Goal: Task Accomplishment & Management: Complete application form

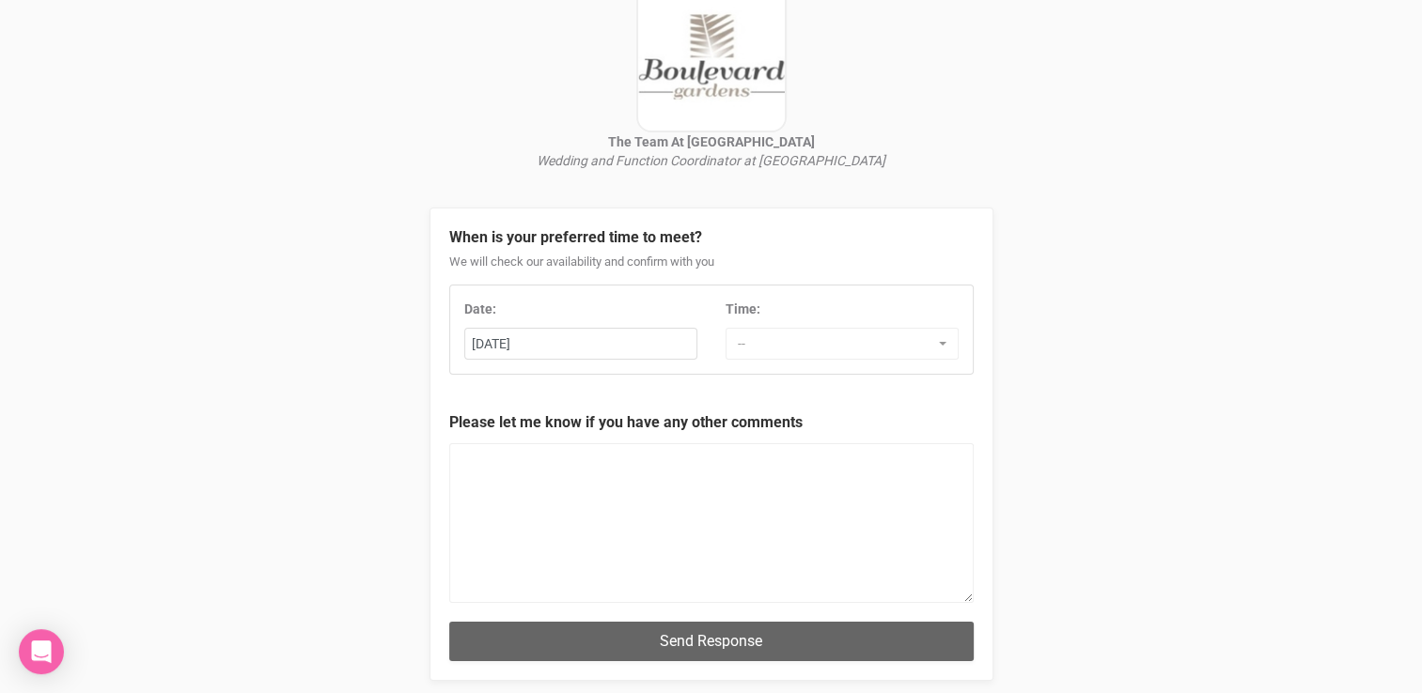
scroll to position [143, 0]
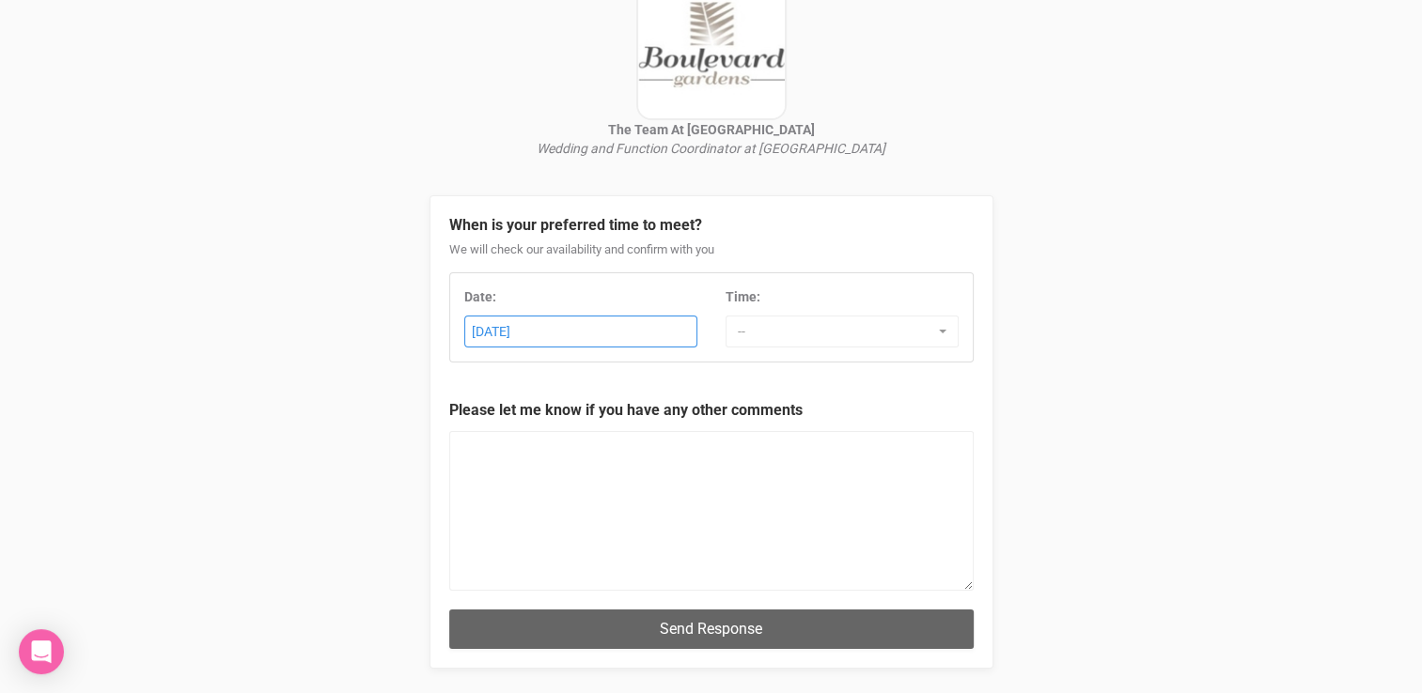
click at [617, 343] on div "22nd August 2025" at bounding box center [580, 332] width 231 height 31
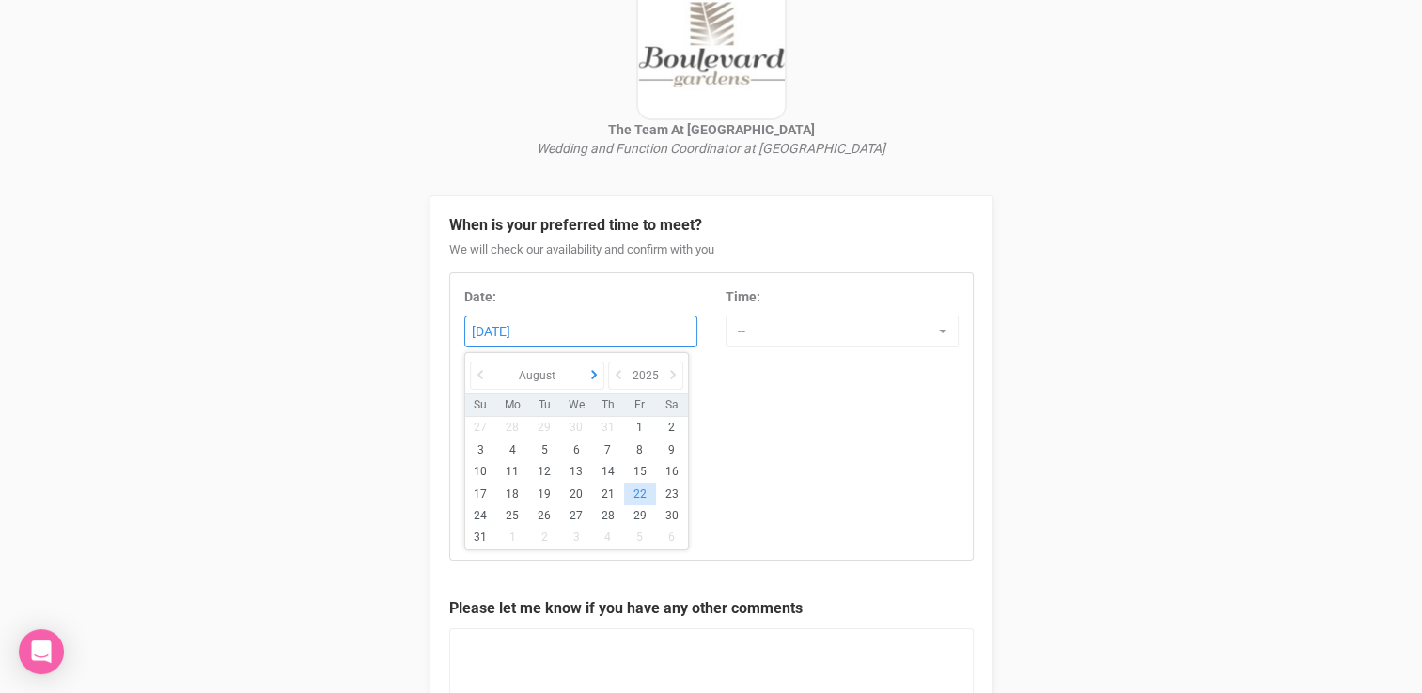
click at [591, 374] on icon at bounding box center [593, 375] width 19 height 26
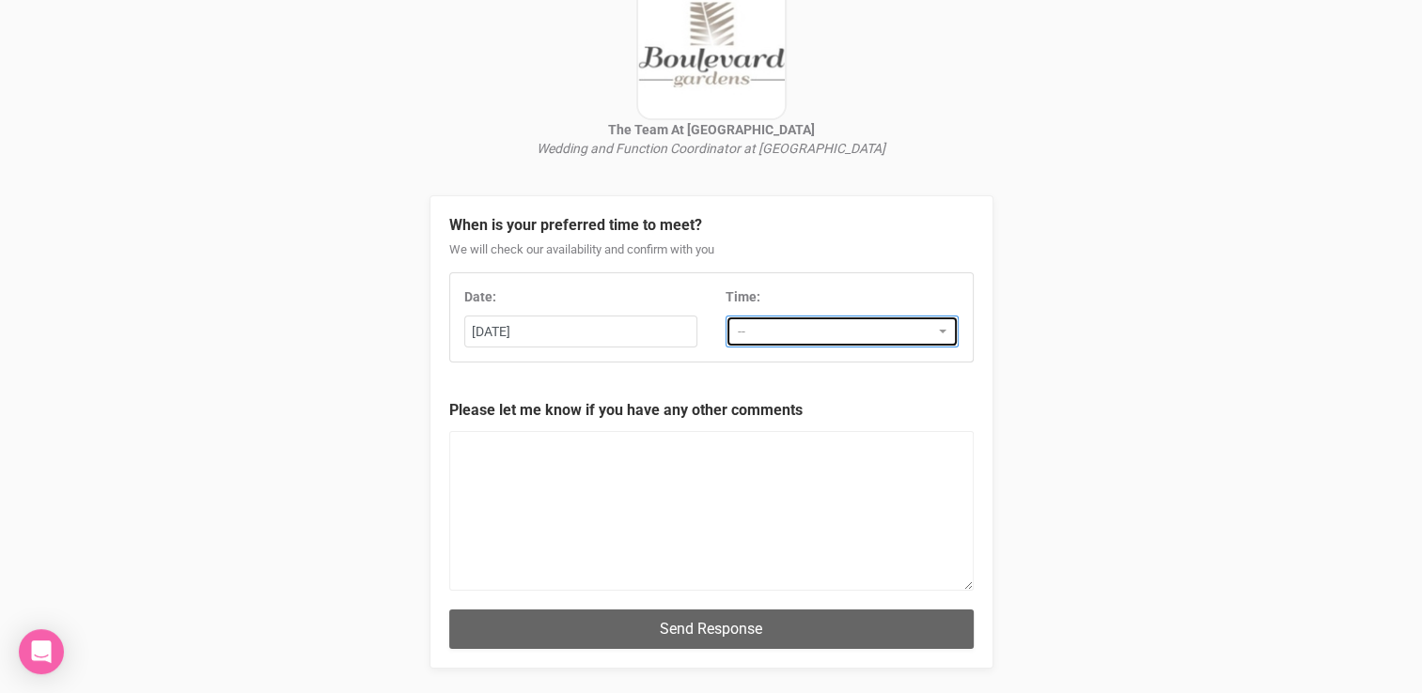
click at [812, 324] on span "--" at bounding box center [836, 331] width 196 height 19
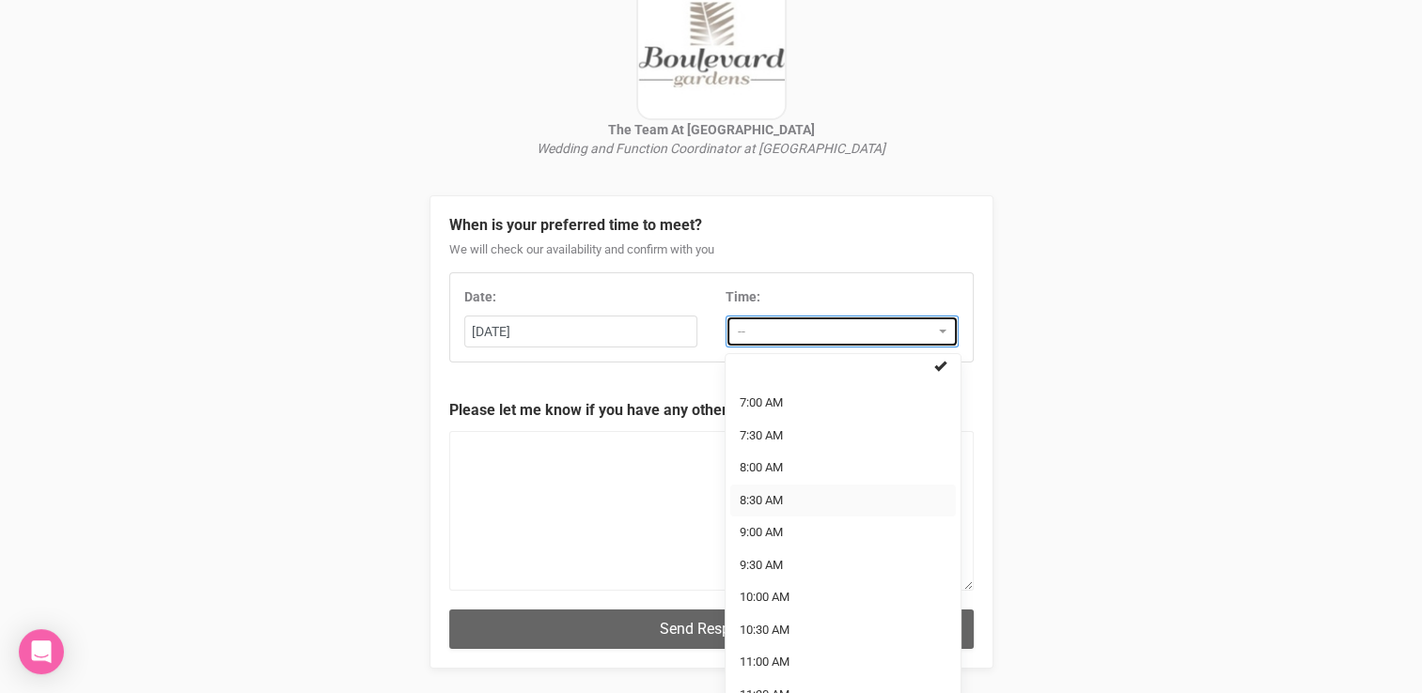
scroll to position [212, 0]
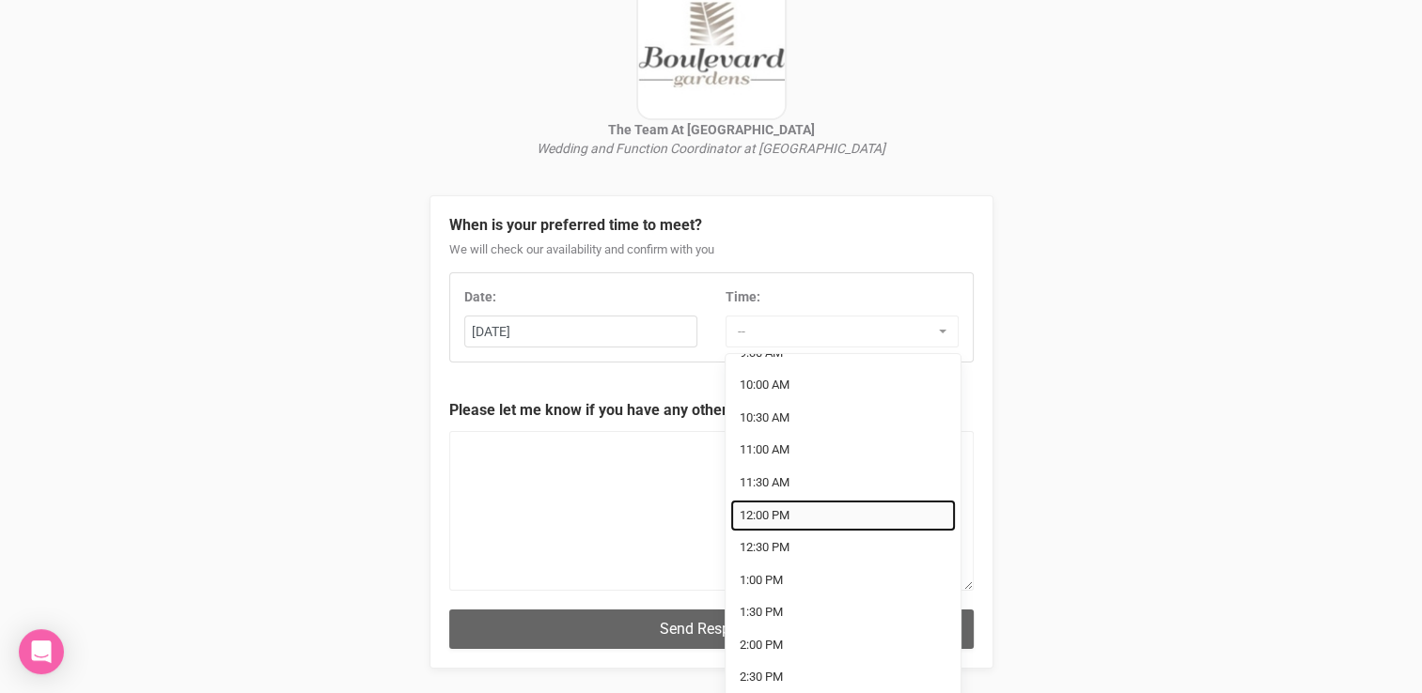
click at [804, 519] on link "12:00 PM" at bounding box center [843, 516] width 226 height 33
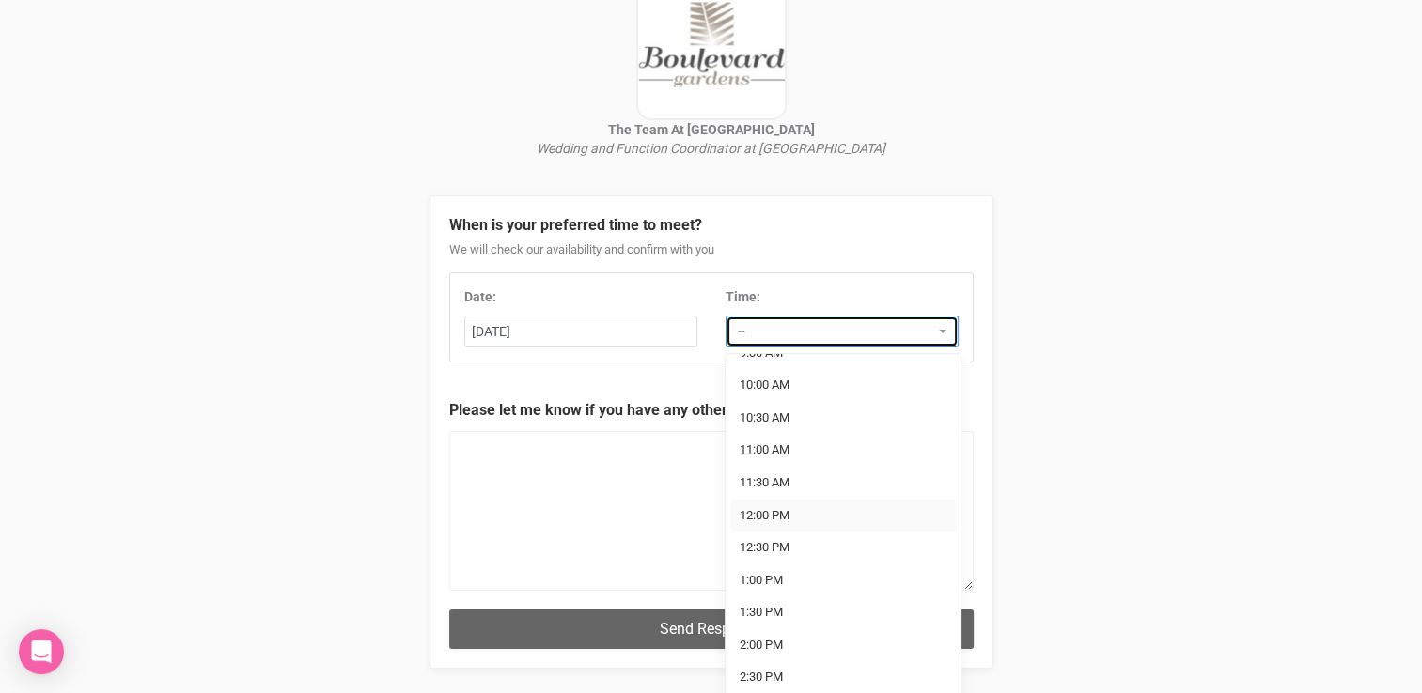
select select "12:00 PM"
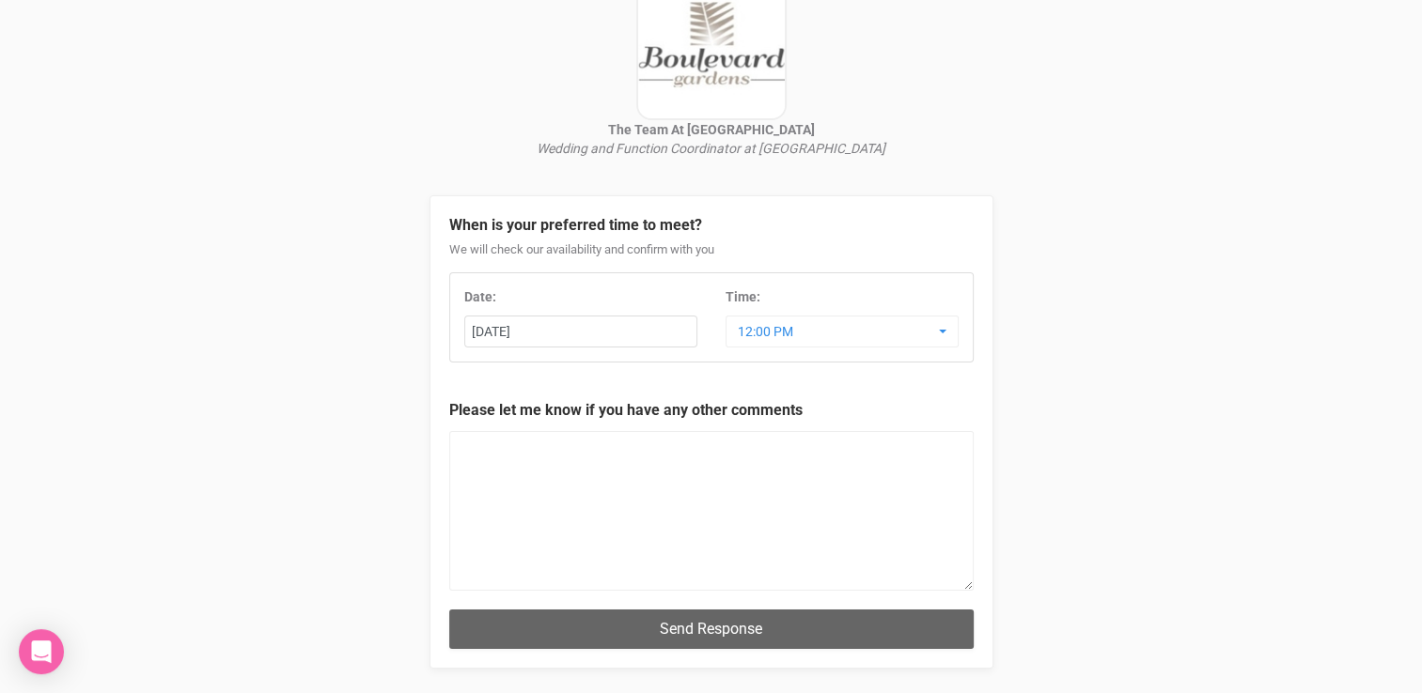
click at [1049, 383] on div "The Team At Boulevard Gardens Wedding and Function Coordinator at Boulevard Gar…" at bounding box center [711, 320] width 1422 height 926
click at [846, 492] on textarea at bounding box center [711, 511] width 524 height 160
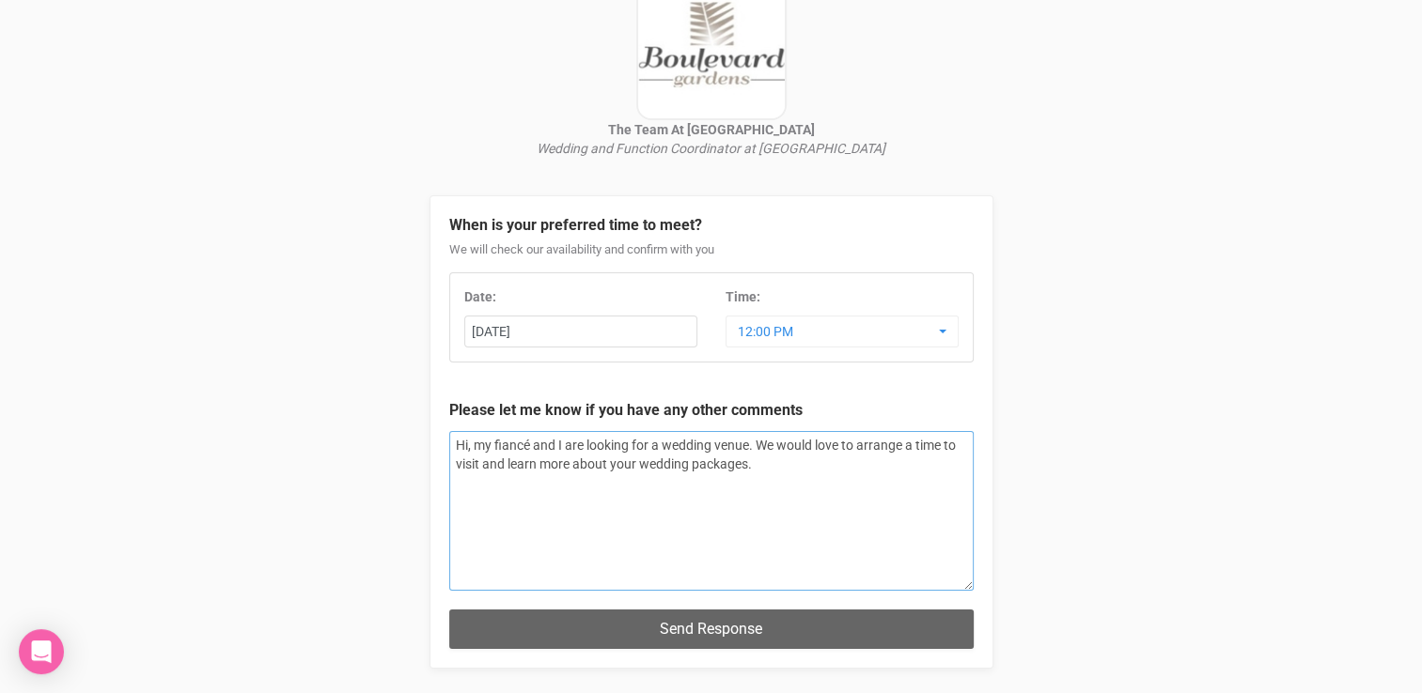
click at [798, 473] on textarea "Hi, my fiancé and I are looking for a wedding venue. We would love to arrange a…" at bounding box center [711, 511] width 524 height 160
click at [606, 484] on textarea "Hi, my fiancé and I are looking for a wedding venue. We would love to arrange a…" at bounding box center [711, 511] width 524 height 160
click at [822, 521] on textarea "Hi, my fiancé and I are looking for a wedding venue. We would love to arrange a…" at bounding box center [711, 511] width 524 height 160
type textarea "Hi, my fiancé and I are looking for a wedding venue. We would love to arrange a…"
click at [1086, 481] on div "The Team At Boulevard Gardens Wedding and Function Coordinator at Boulevard Gar…" at bounding box center [711, 320] width 1422 height 926
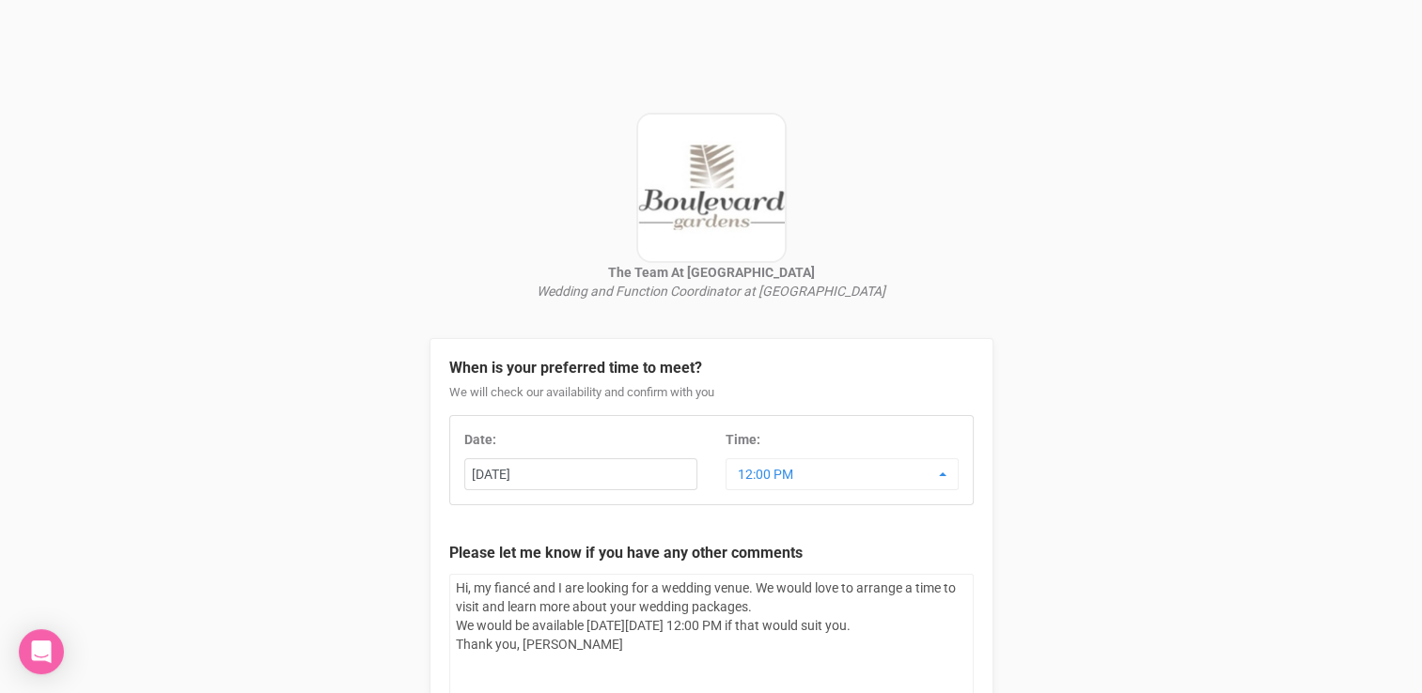
scroll to position [241, 0]
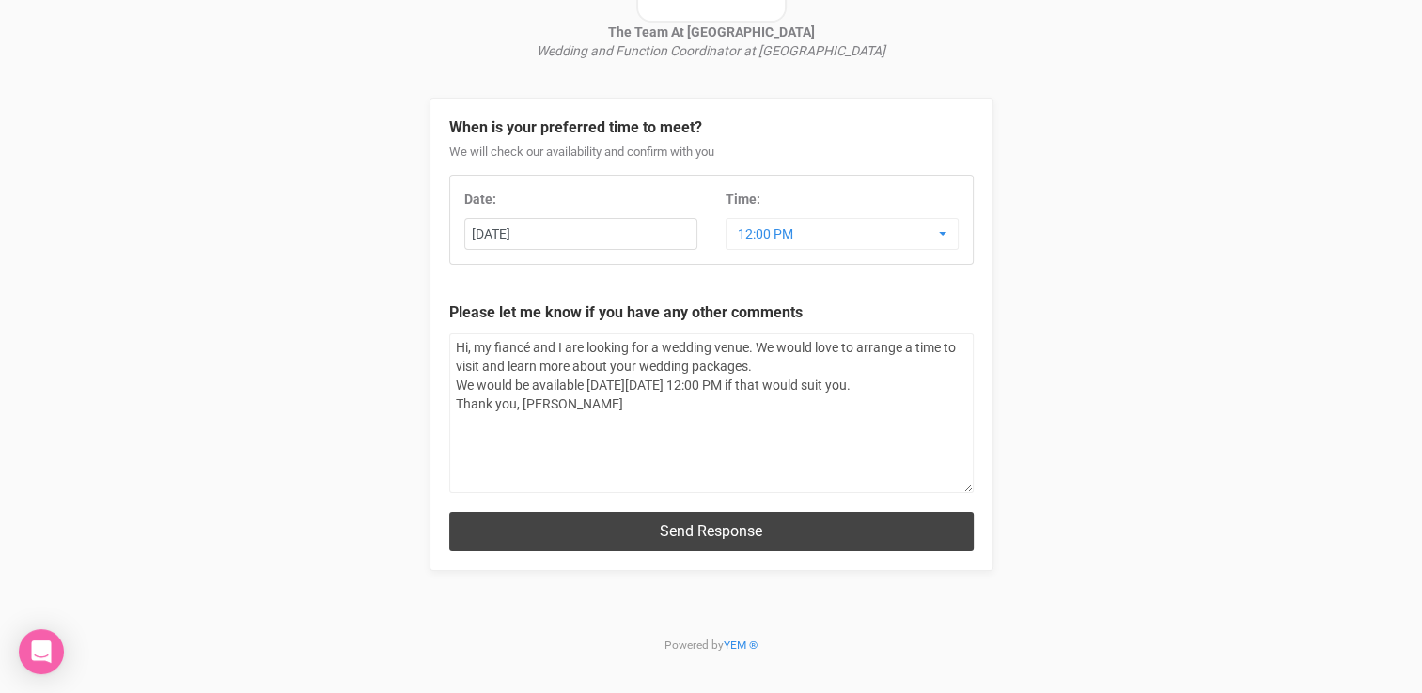
click at [760, 526] on button "Send Response" at bounding box center [711, 531] width 524 height 39
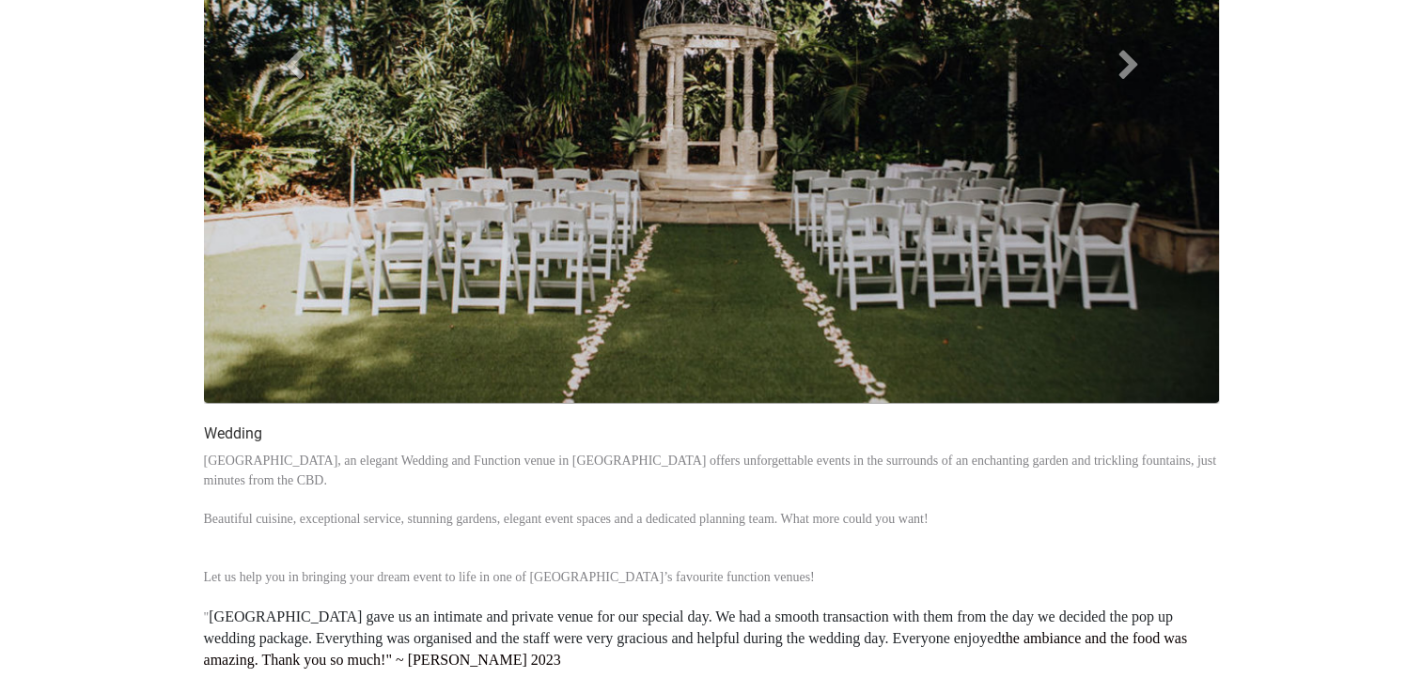
scroll to position [117, 0]
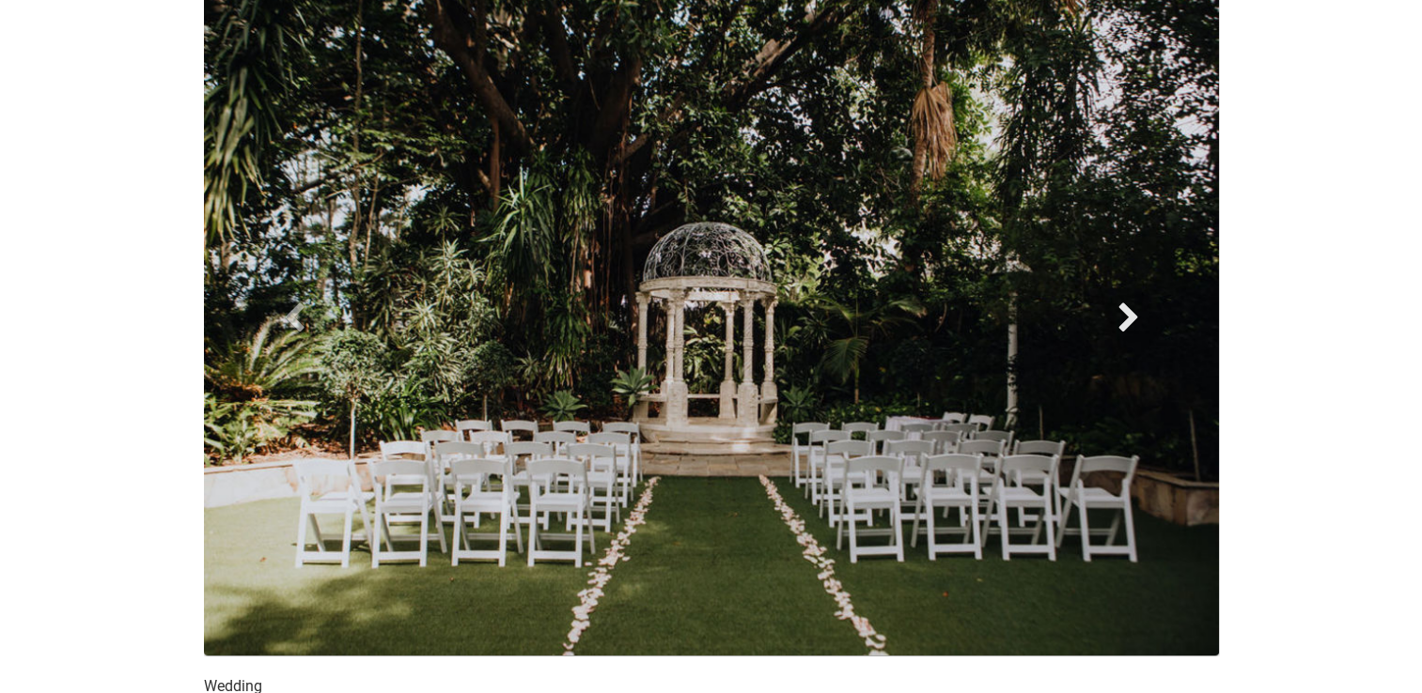
click at [1128, 314] on span at bounding box center [1128, 317] width 28 height 28
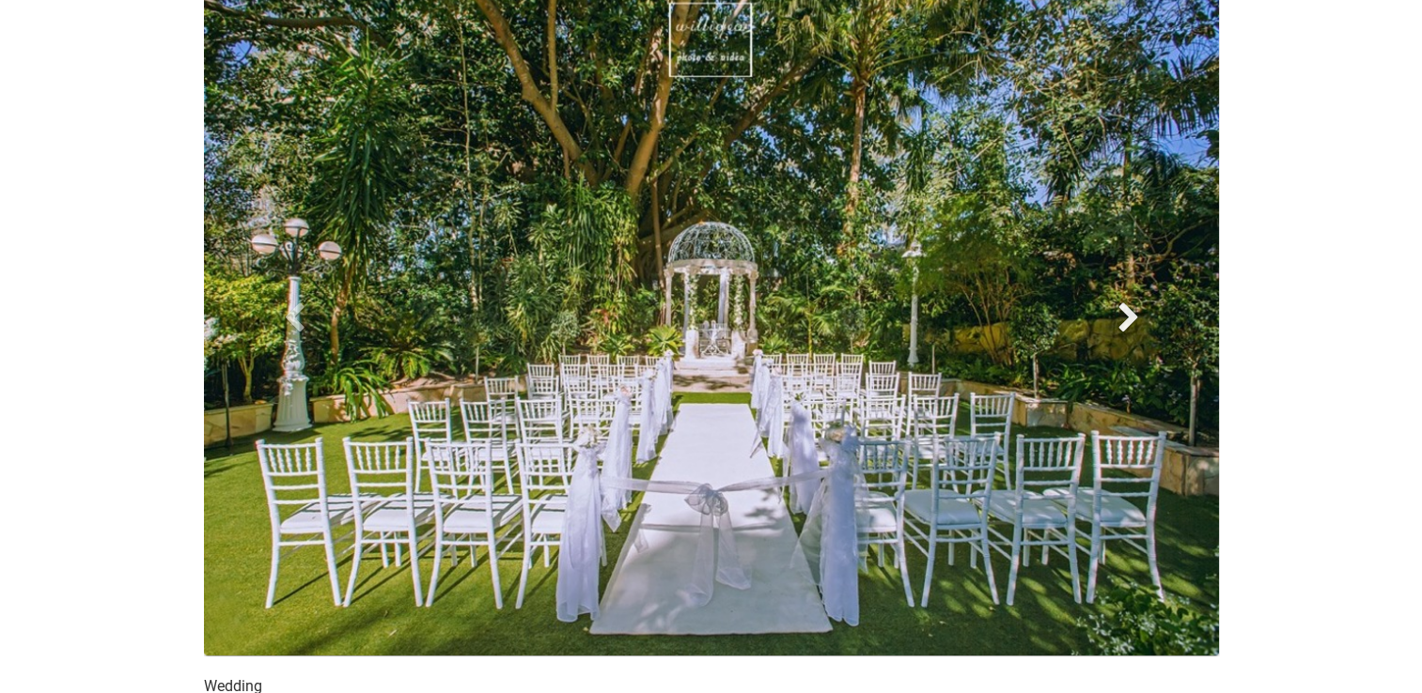
click at [1128, 314] on span at bounding box center [1128, 317] width 28 height 28
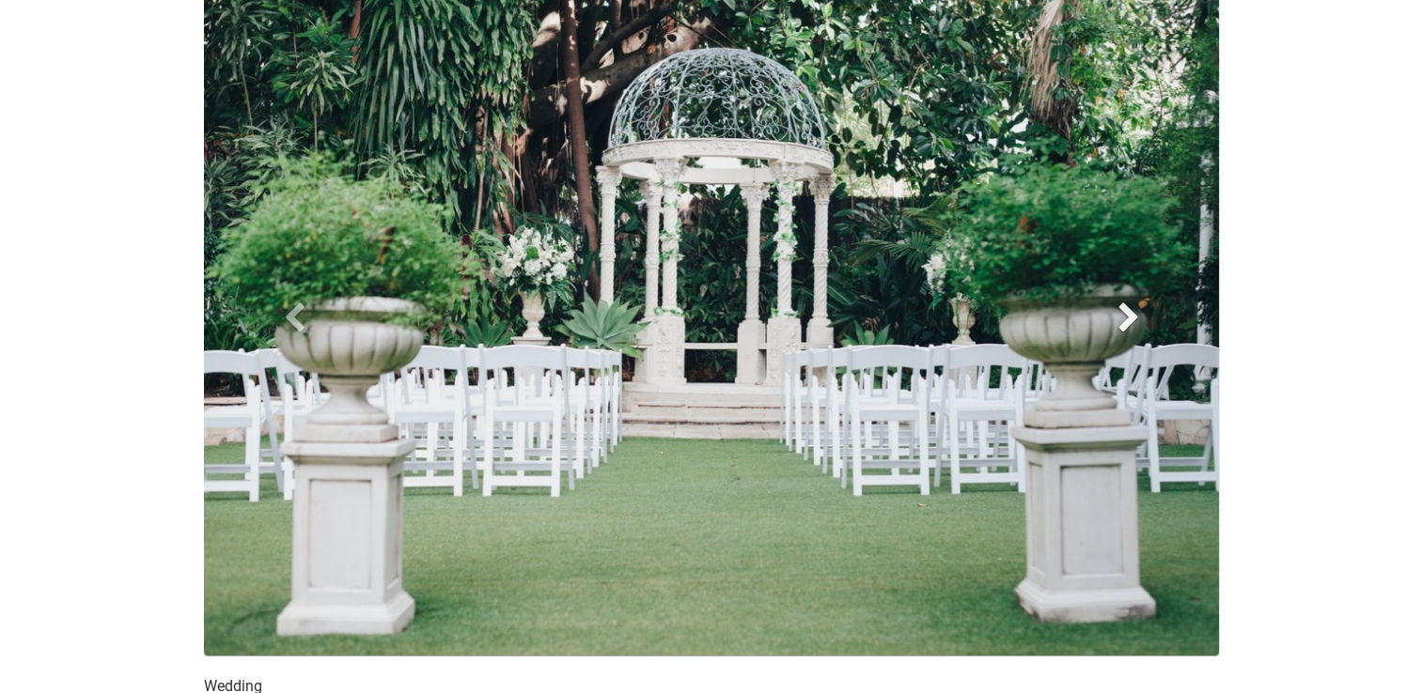
click at [1128, 314] on span at bounding box center [1128, 317] width 28 height 28
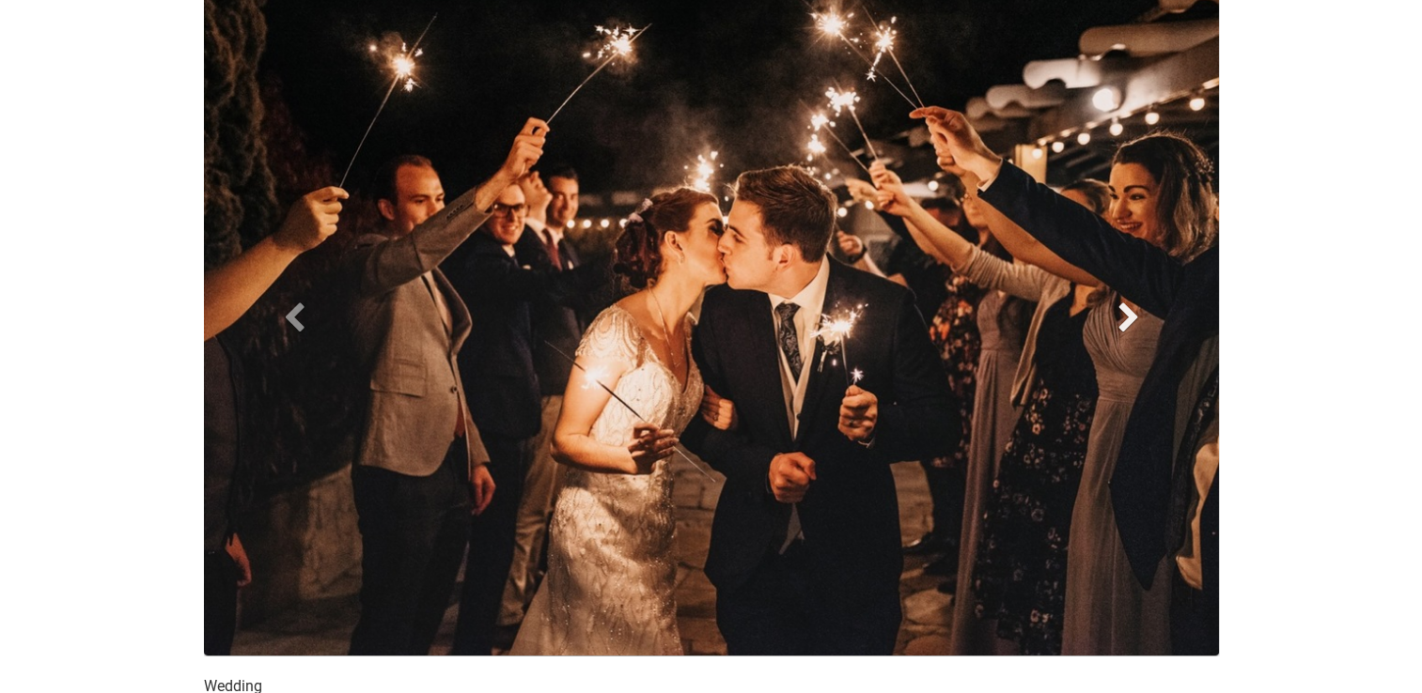
click at [1128, 314] on span at bounding box center [1128, 317] width 28 height 28
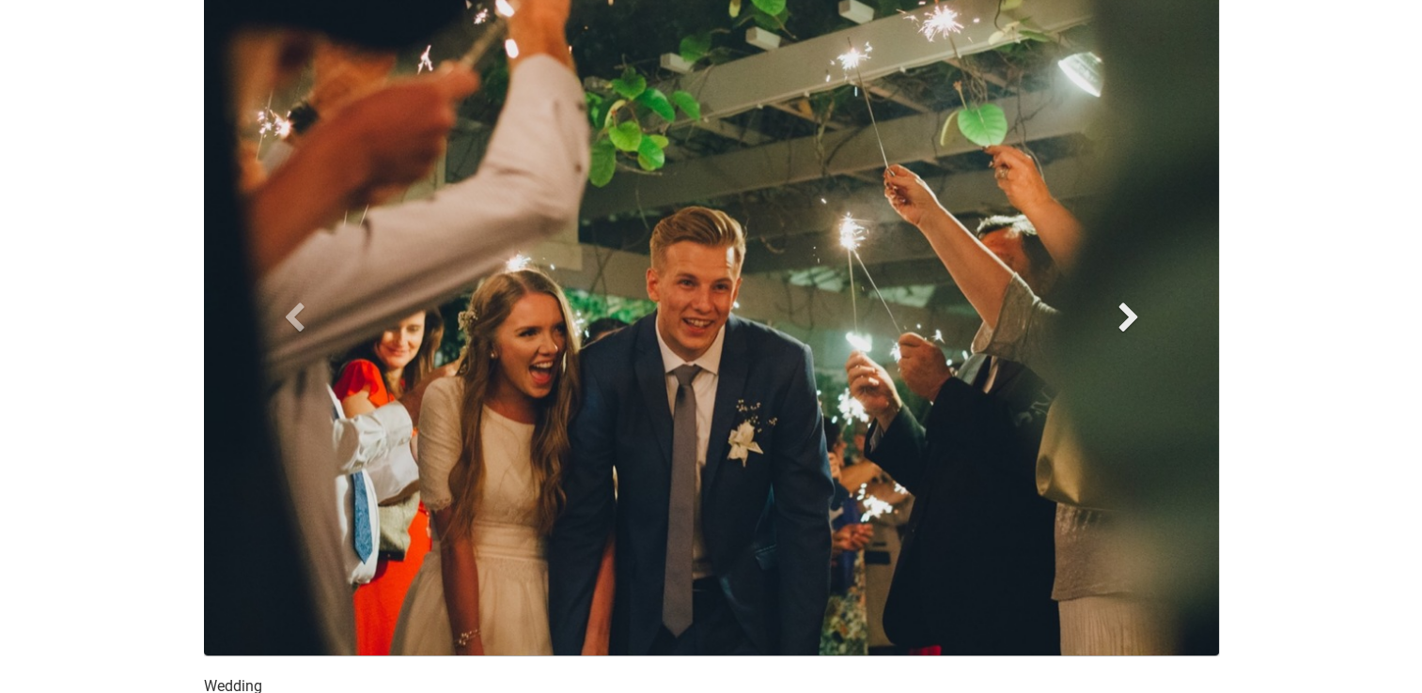
click at [1128, 314] on span at bounding box center [1128, 317] width 28 height 28
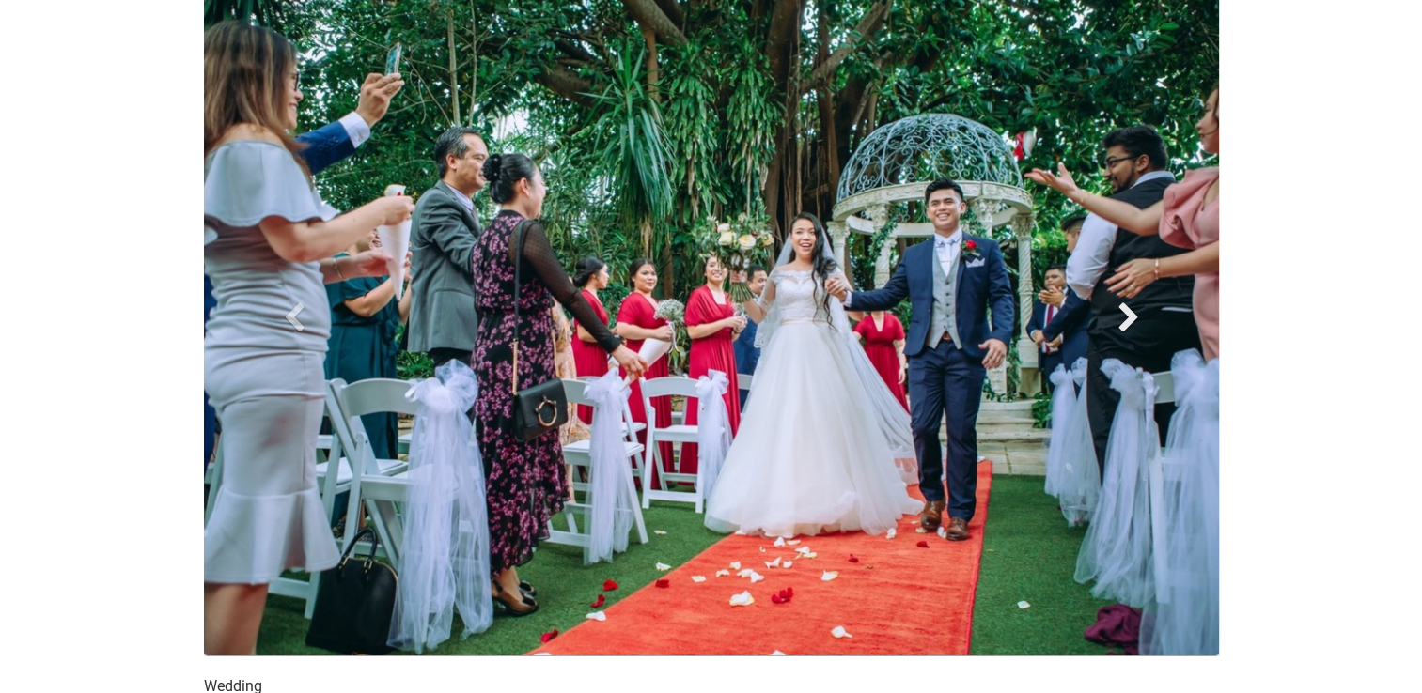
click at [1128, 314] on span at bounding box center [1128, 317] width 28 height 28
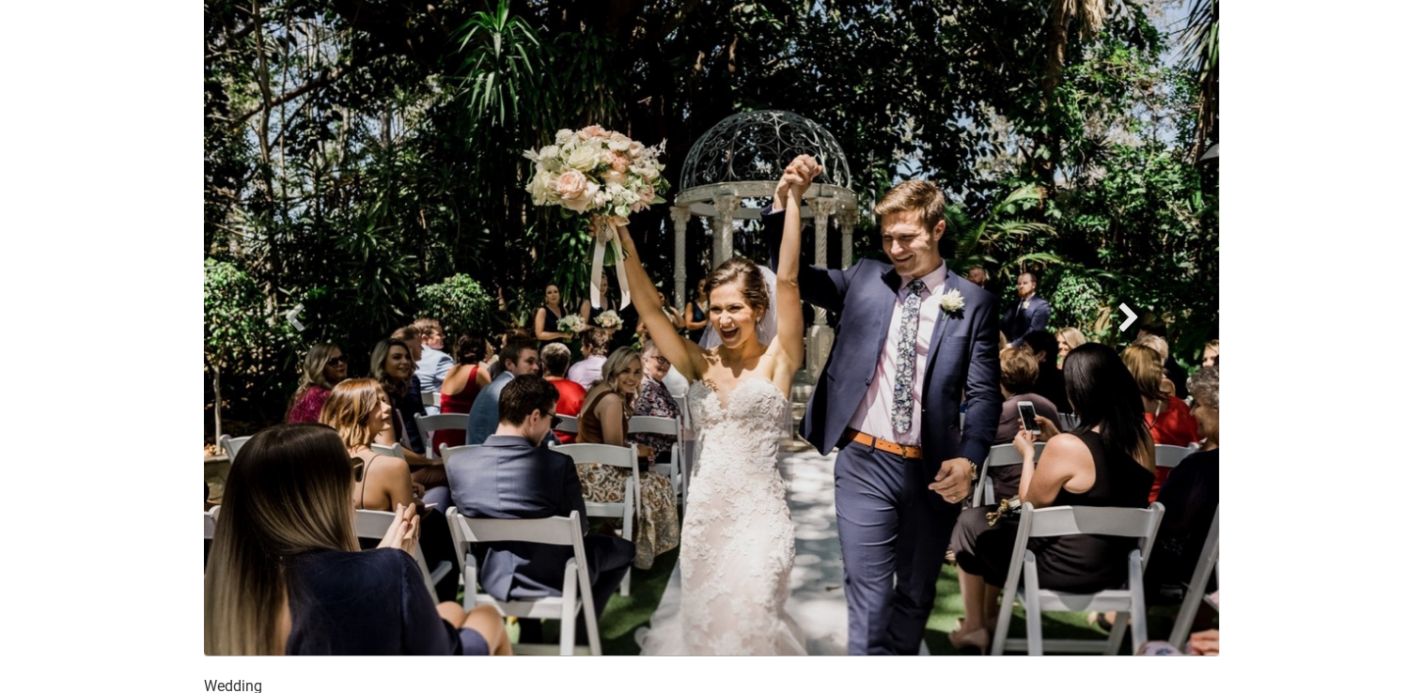
click at [1128, 314] on span at bounding box center [1128, 317] width 28 height 28
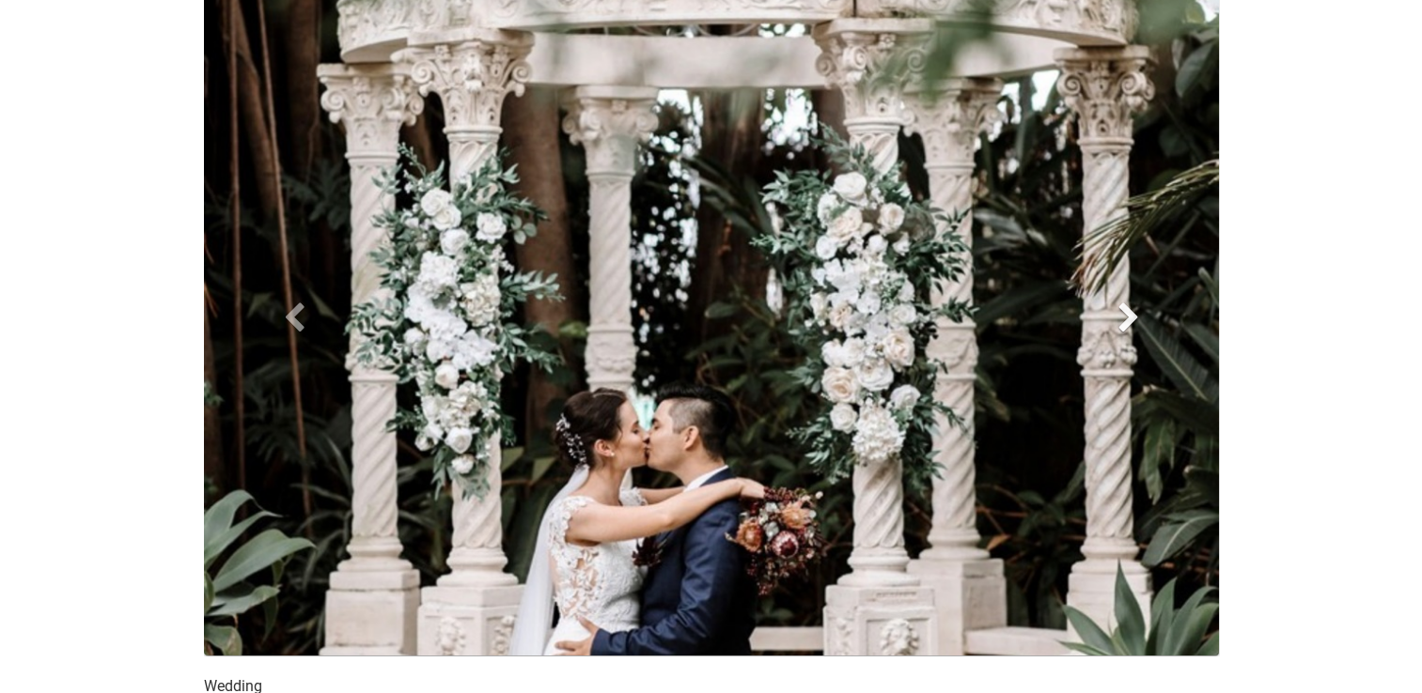
click at [1128, 314] on span at bounding box center [1128, 317] width 28 height 28
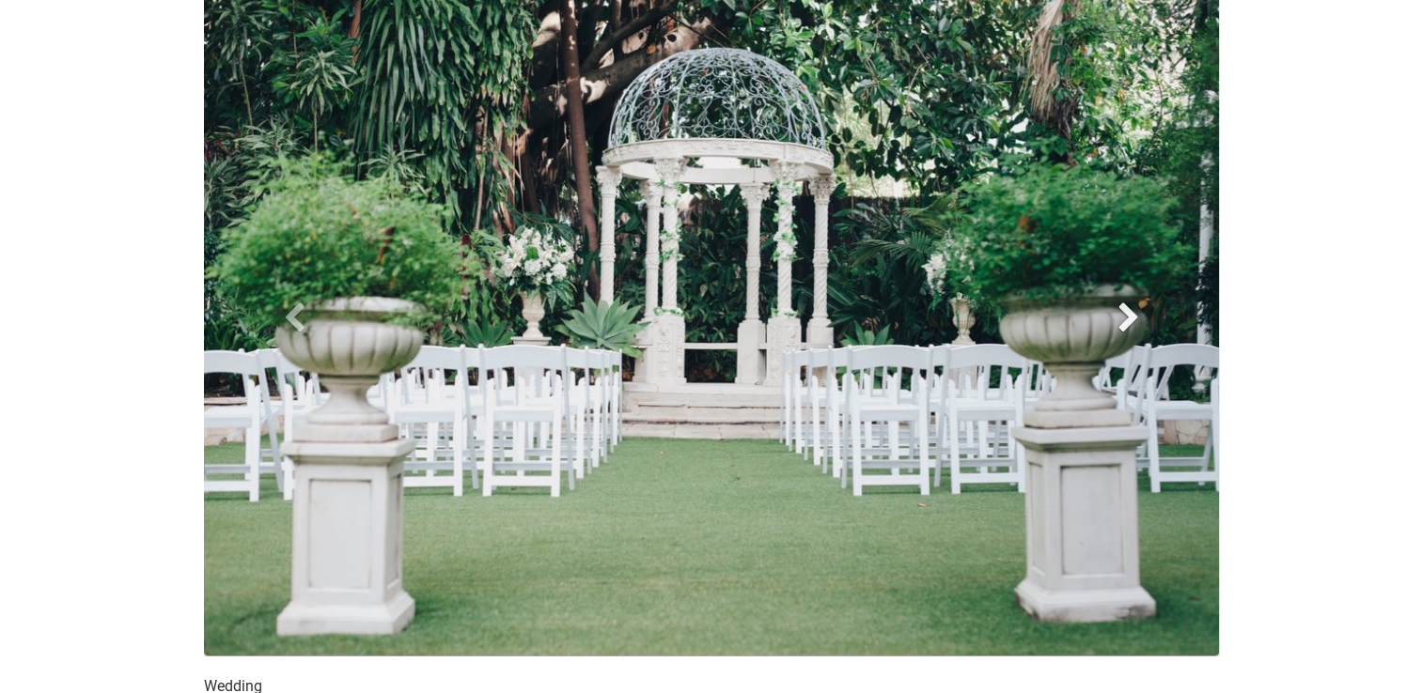
click at [1128, 314] on span at bounding box center [1128, 317] width 28 height 28
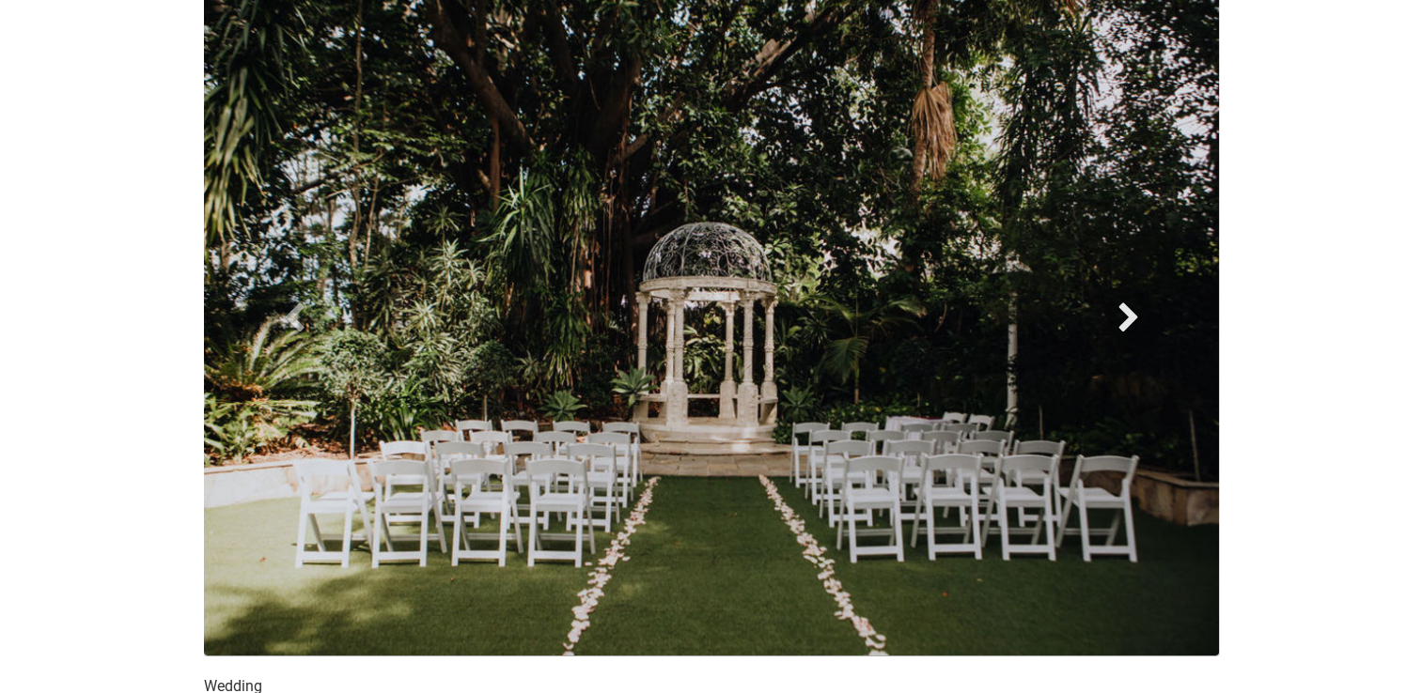
click at [1128, 314] on span at bounding box center [1128, 317] width 28 height 28
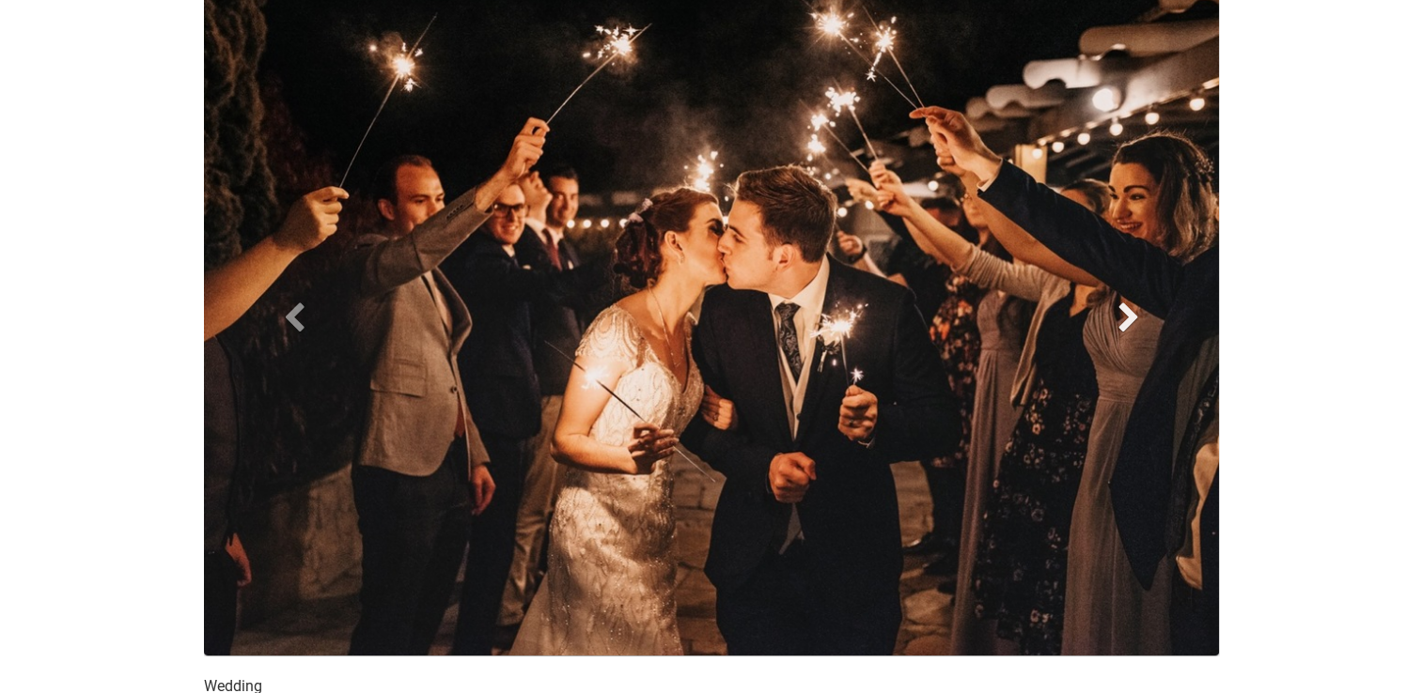
click at [1128, 314] on span at bounding box center [1128, 317] width 28 height 28
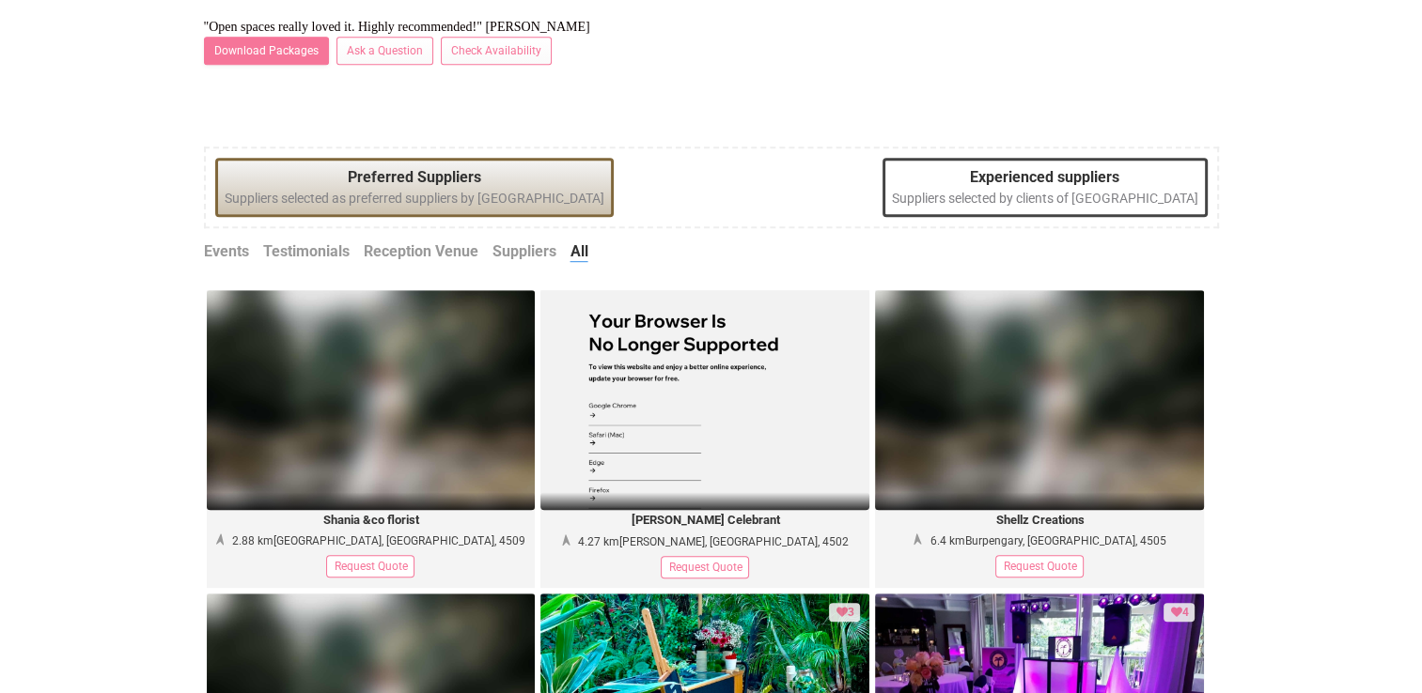
scroll to position [1256, 0]
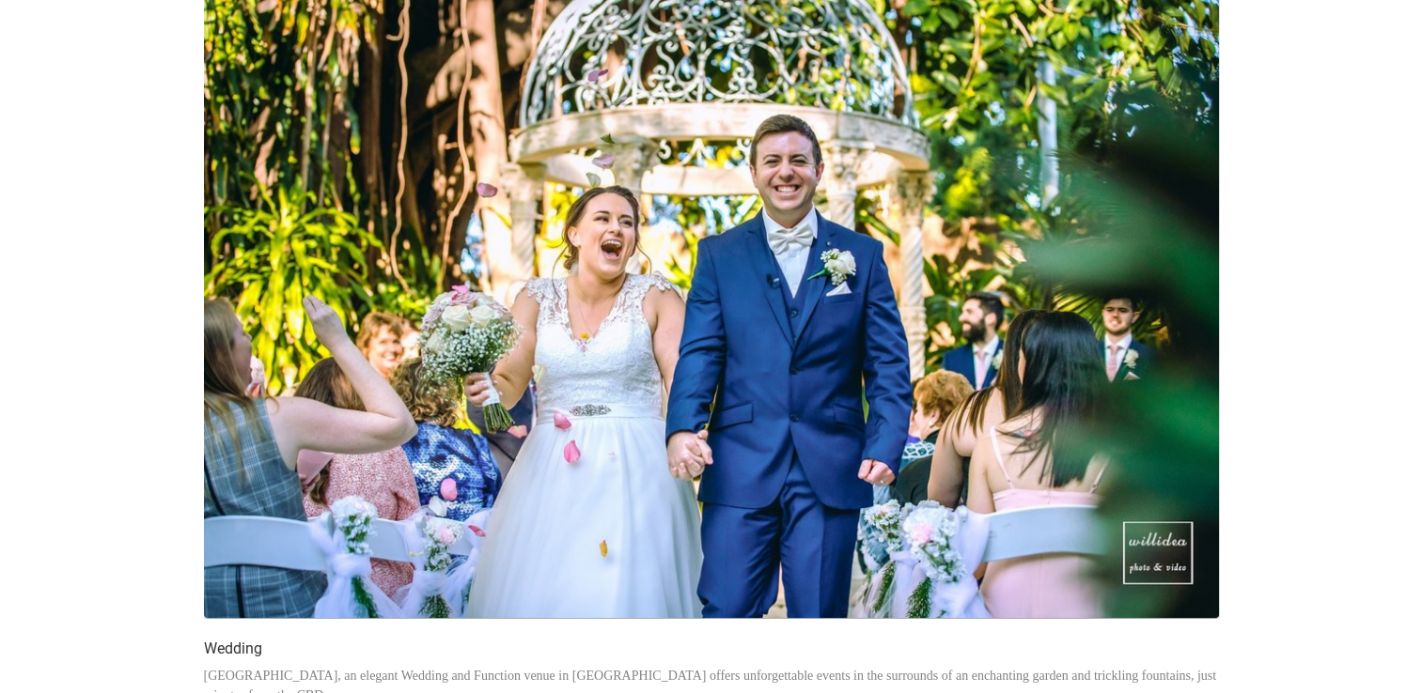
scroll to position [0, 0]
